Goal: Information Seeking & Learning: Understand process/instructions

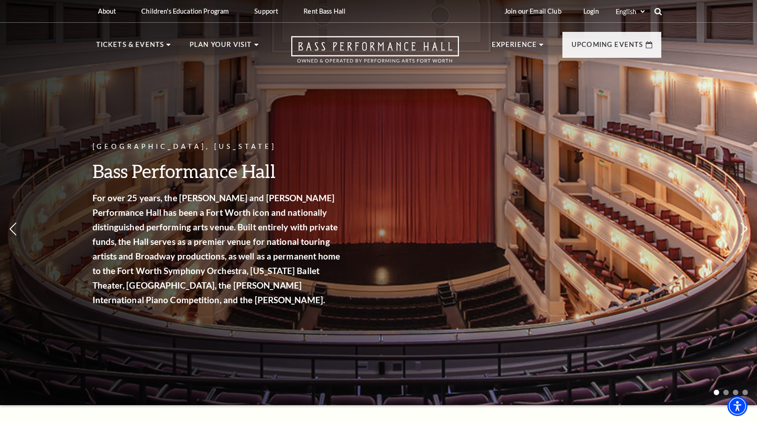
click at [657, 11] on icon at bounding box center [658, 11] width 8 height 8
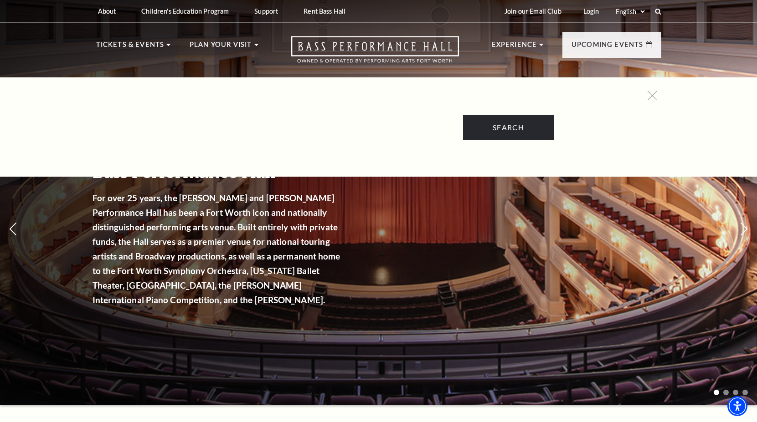
click at [657, 98] on div "Search" at bounding box center [378, 115] width 583 height 49
click at [654, 97] on icon at bounding box center [651, 95] width 11 height 11
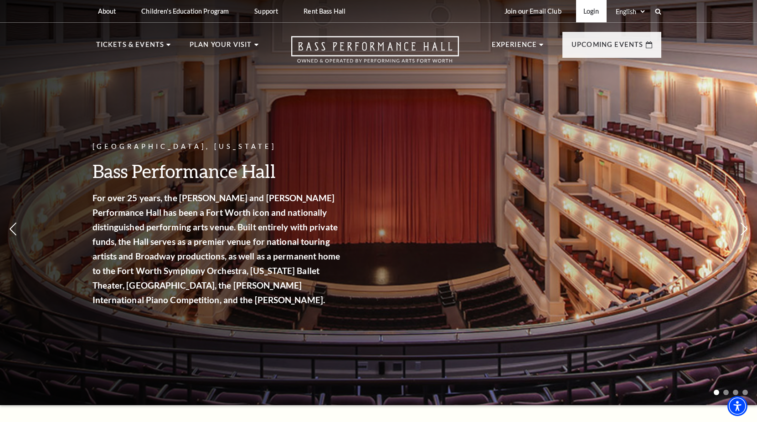
click at [593, 12] on link "Login" at bounding box center [591, 11] width 31 height 22
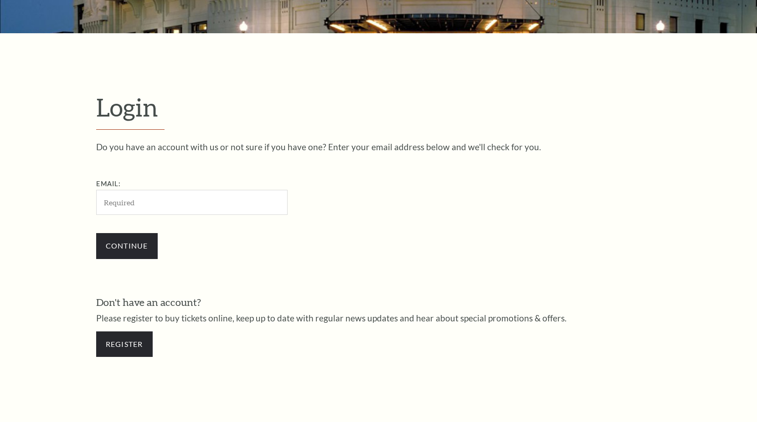
scroll to position [283, 0]
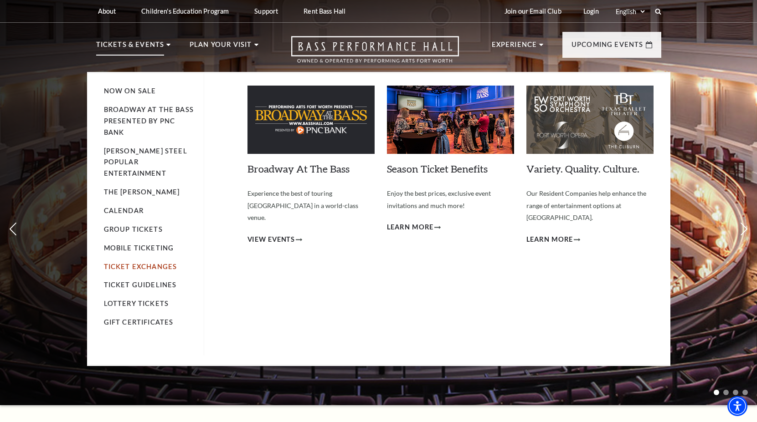
click at [150, 263] on link "Ticket Exchanges" at bounding box center [140, 267] width 73 height 8
